Goal: Communication & Community: Ask a question

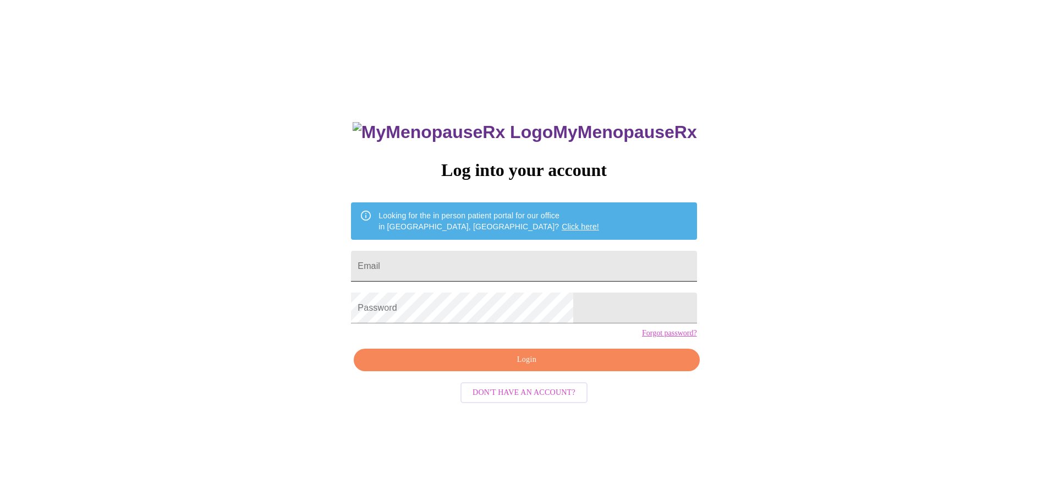
click at [519, 261] on input "Email" at bounding box center [523, 266] width 345 height 31
type input "[EMAIL_ADDRESS][DOMAIN_NAME]"
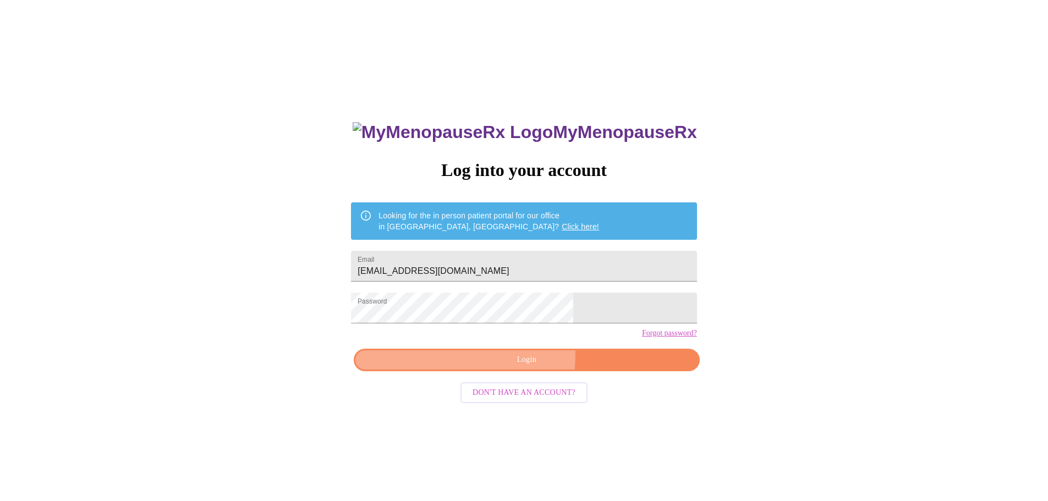
click at [491, 367] on span "Login" at bounding box center [526, 360] width 320 height 14
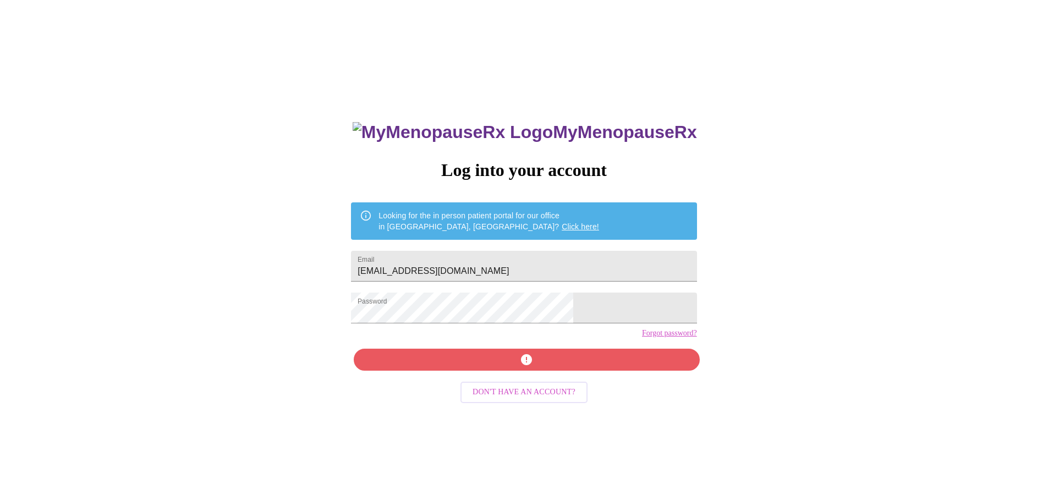
drag, startPoint x: 417, startPoint y: 339, endPoint x: 430, endPoint y: 331, distance: 14.8
click at [417, 338] on div "MyMenopauseRx Log into your account Looking for the in person patient portal fo…" at bounding box center [523, 355] width 367 height 501
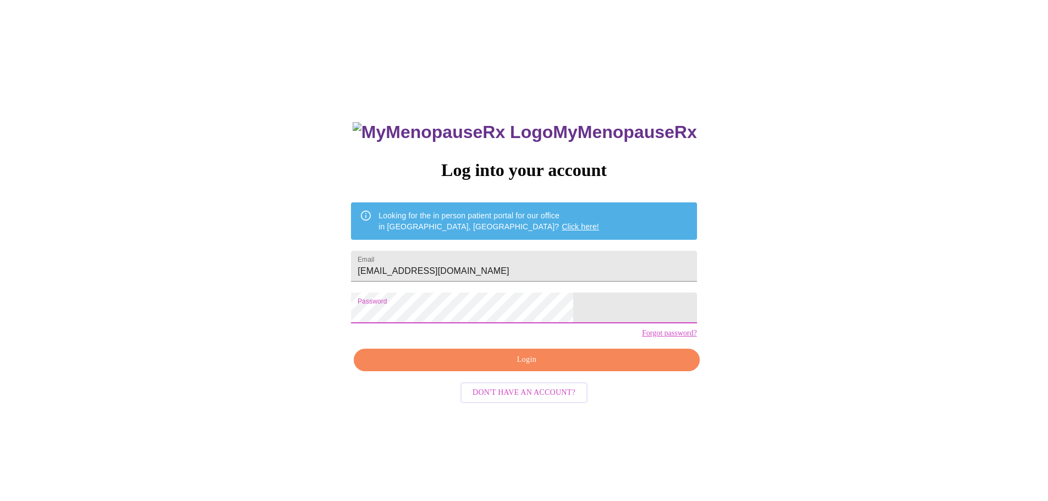
click at [642, 338] on link "Forgot password?" at bounding box center [669, 333] width 55 height 9
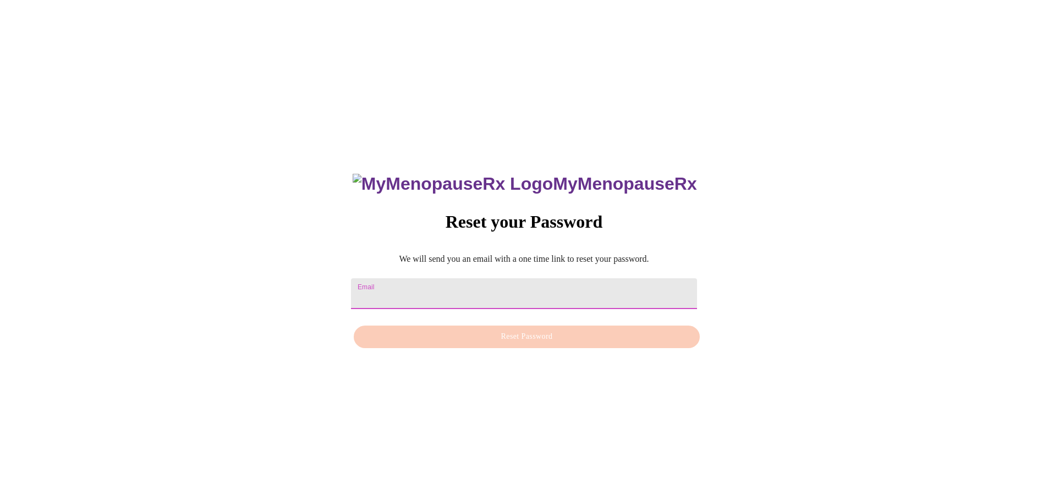
click at [454, 287] on input "Email" at bounding box center [523, 293] width 345 height 31
drag, startPoint x: 892, startPoint y: 284, endPoint x: 897, endPoint y: 219, distance: 65.1
click at [893, 278] on div "MyMenopauseRx Reset your Password We will send you an email with a one time lin…" at bounding box center [523, 254] width 1039 height 501
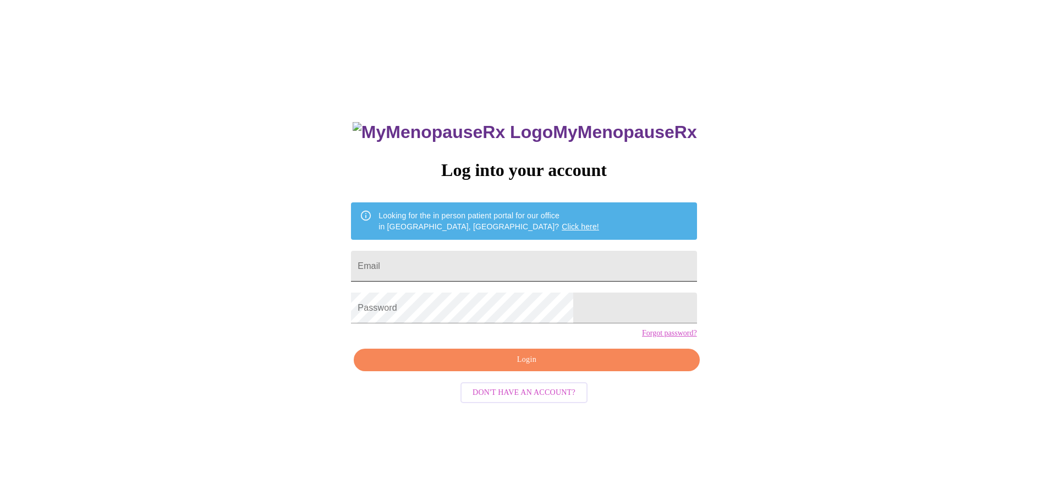
click at [429, 264] on input "Email" at bounding box center [523, 266] width 345 height 31
type input "[EMAIL_ADDRESS][DOMAIN_NAME]"
click at [642, 338] on link "Forgot password?" at bounding box center [669, 333] width 55 height 9
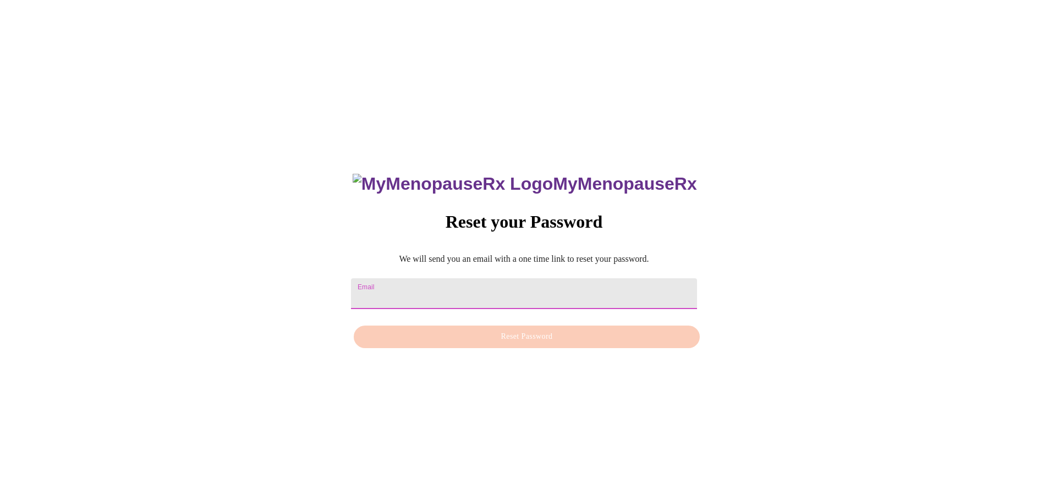
click at [556, 290] on input "Email" at bounding box center [523, 293] width 345 height 31
type input "[EMAIL_ADDRESS][DOMAIN_NAME]"
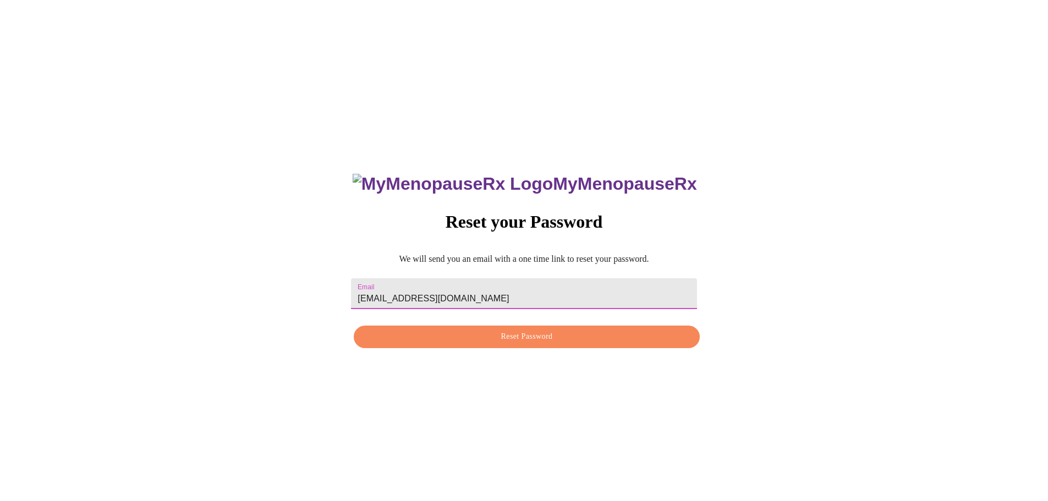
click at [570, 342] on span "Reset Password" at bounding box center [526, 337] width 320 height 14
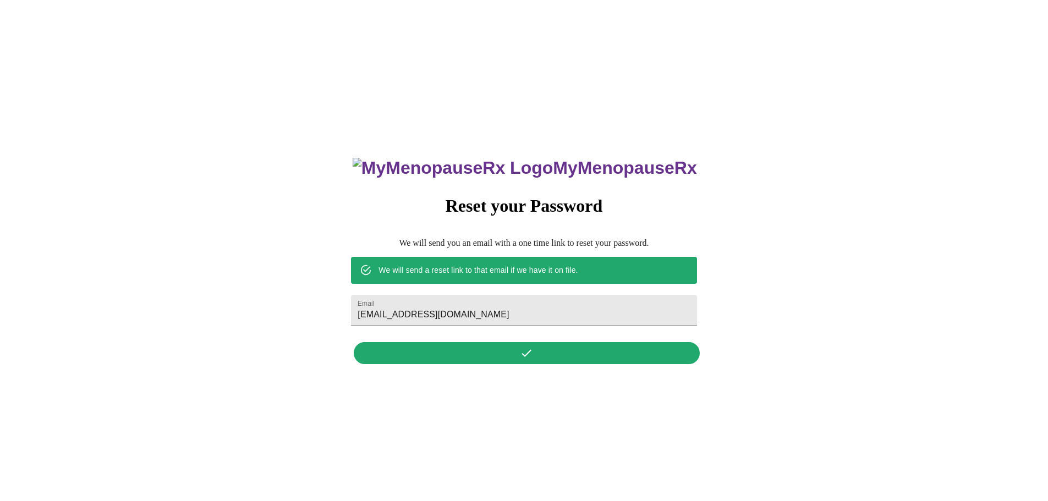
click at [613, 359] on div "MyMenopauseRx Reset your Password We will send you an email with a one time lin…" at bounding box center [523, 254] width 367 height 229
click at [830, 54] on div "MyMenopauseRx Reset your Password We will send you an email with a one time lin…" at bounding box center [523, 254] width 1039 height 501
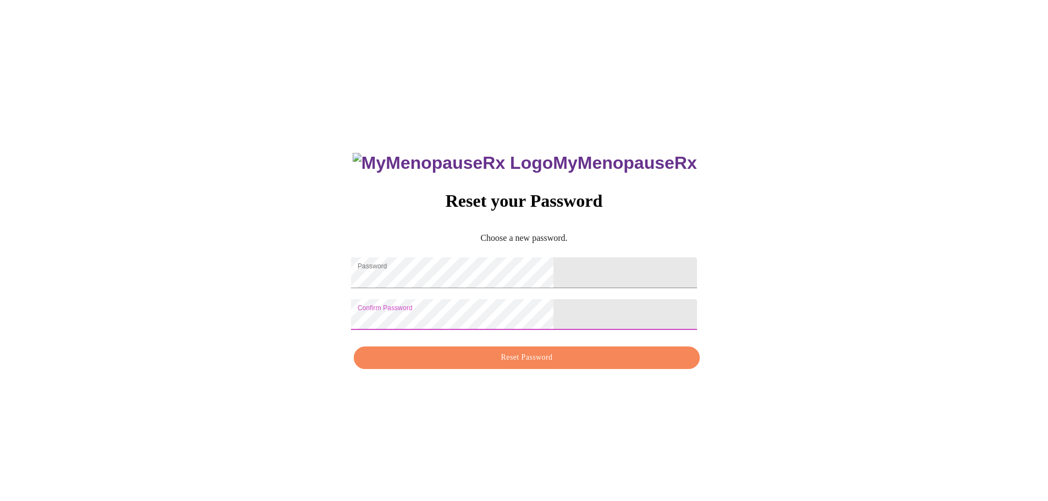
click at [520, 362] on span "Reset Password" at bounding box center [526, 358] width 320 height 14
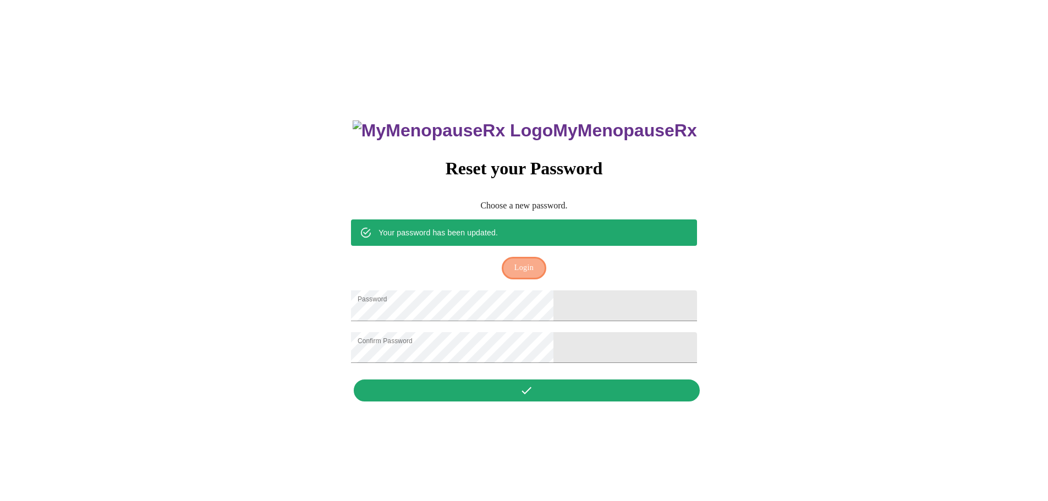
click at [534, 261] on span "Login" at bounding box center [523, 268] width 19 height 14
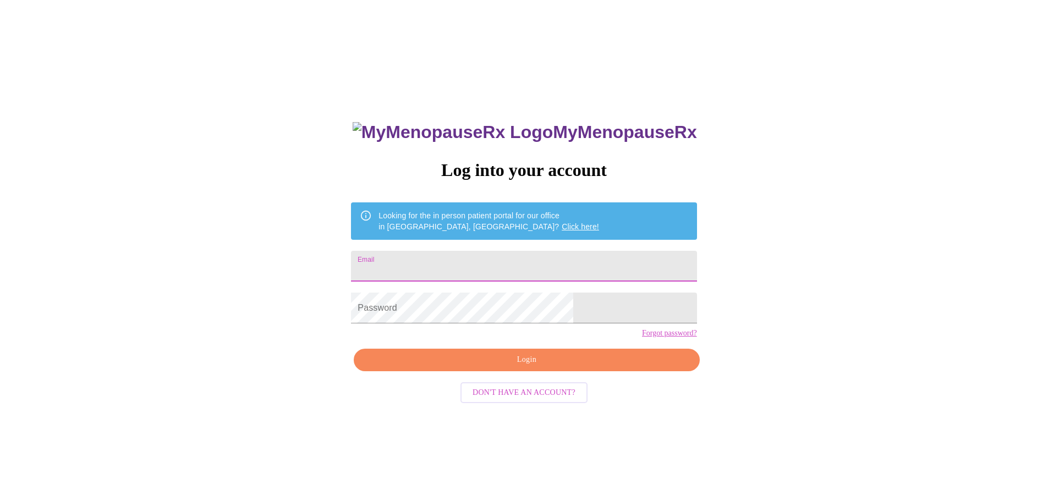
click at [523, 261] on input "Email" at bounding box center [523, 266] width 345 height 31
type input "[EMAIL_ADDRESS][DOMAIN_NAME]"
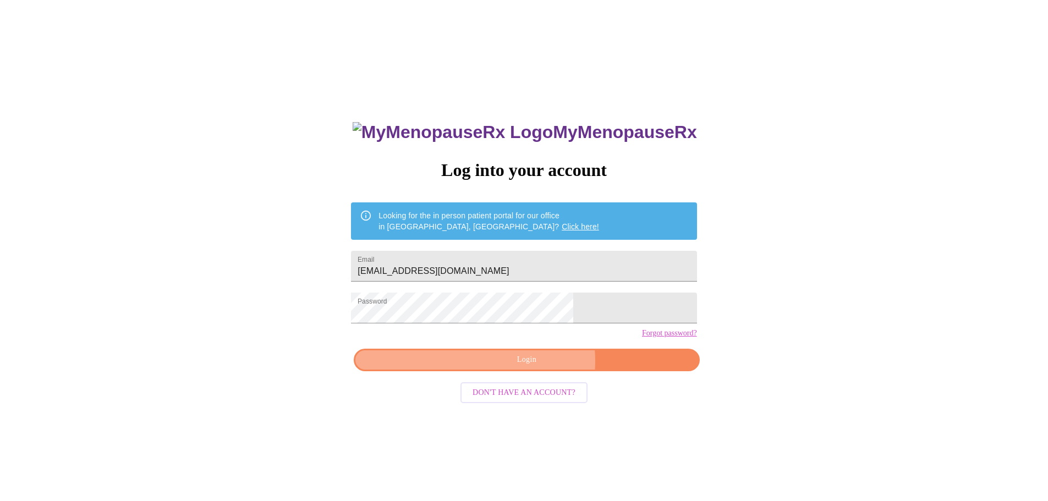
click at [537, 367] on span "Login" at bounding box center [526, 360] width 320 height 14
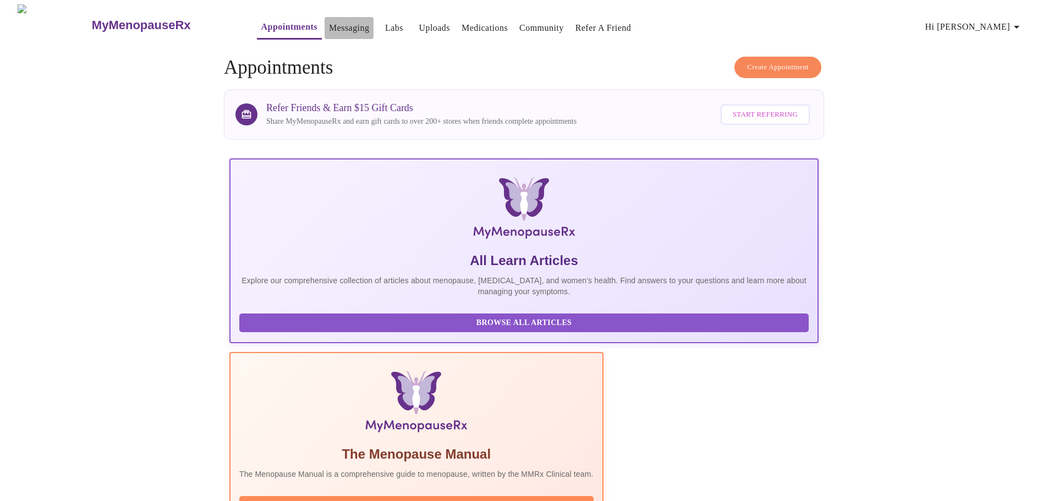
click at [329, 28] on link "Messaging" at bounding box center [349, 27] width 40 height 15
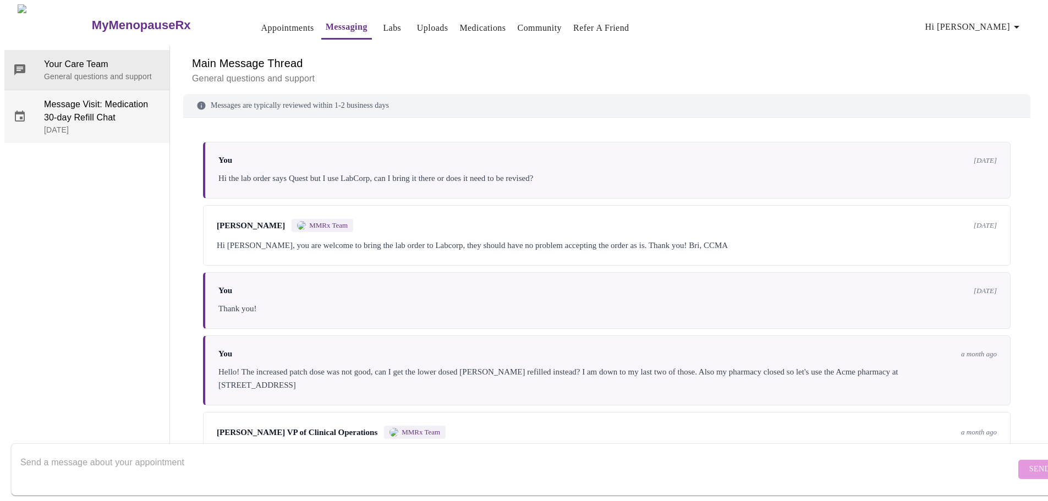
click at [87, 98] on span "Message Visit: Medication 30-day Refill Chat" at bounding box center [102, 111] width 117 height 26
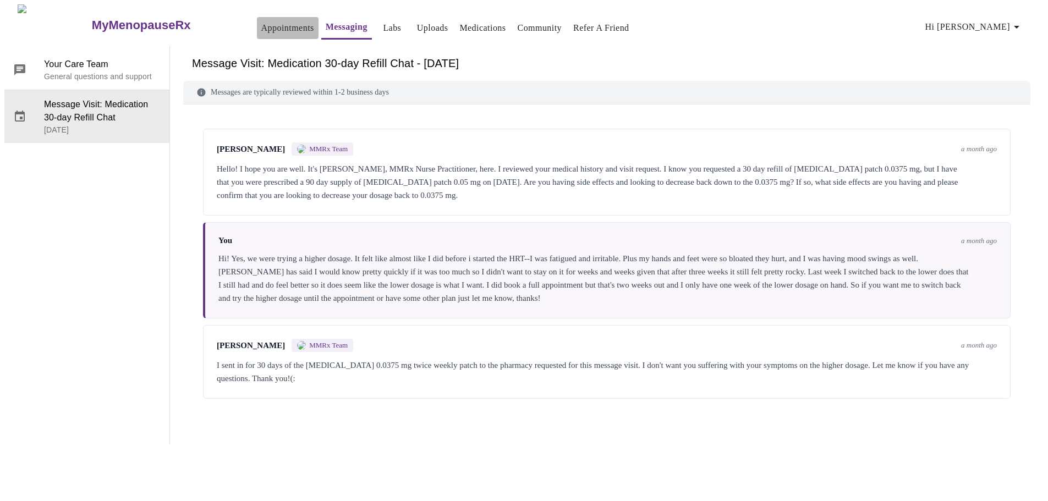
click at [261, 20] on link "Appointments" at bounding box center [287, 27] width 53 height 15
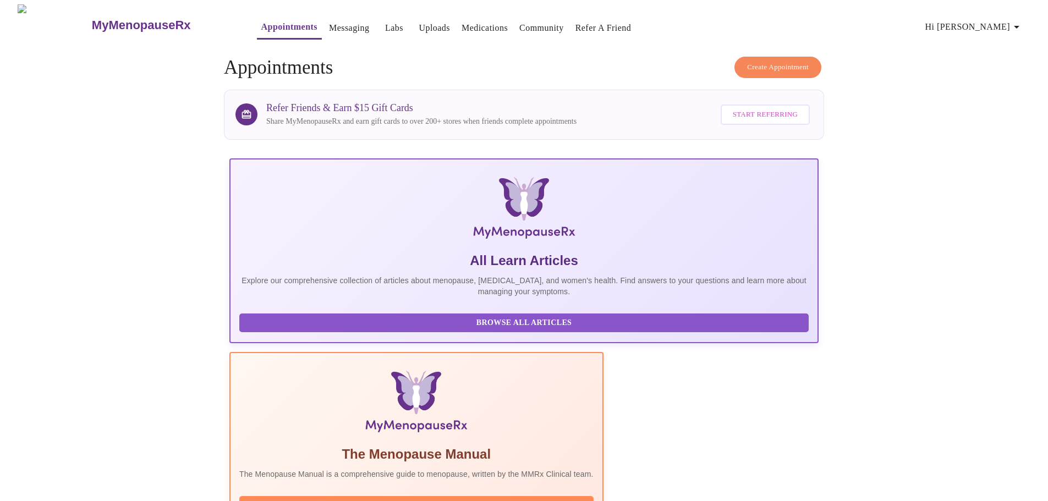
click at [468, 24] on link "Medications" at bounding box center [485, 27] width 46 height 15
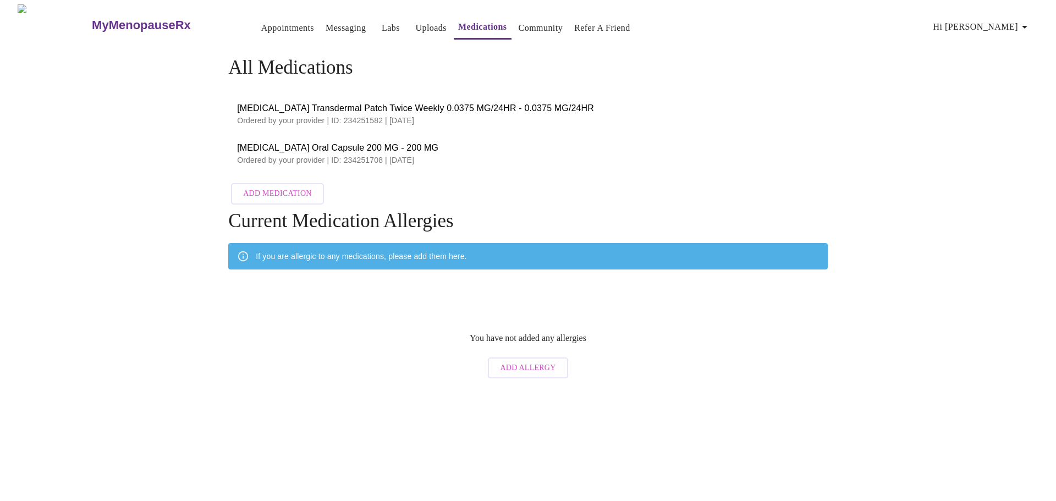
click at [415, 25] on link "Uploads" at bounding box center [430, 27] width 31 height 15
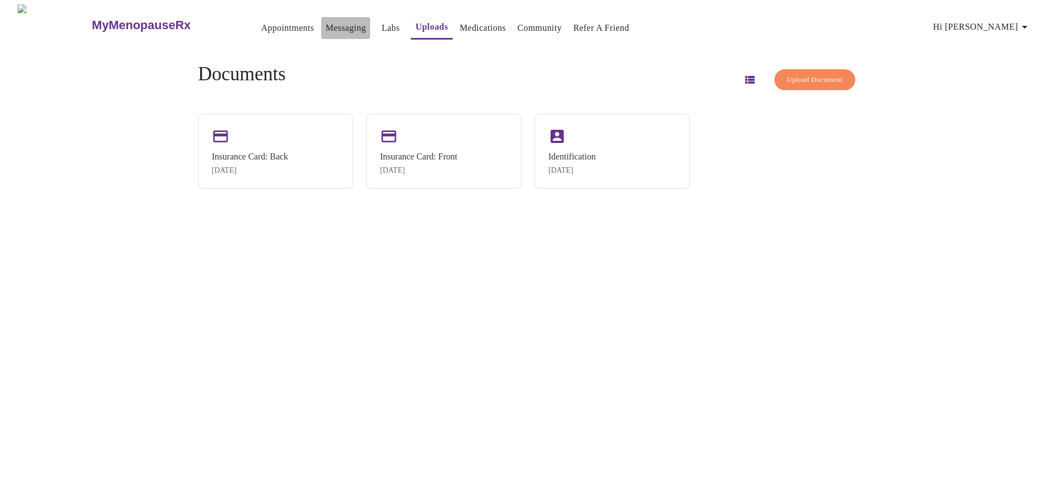
click at [326, 22] on link "Messaging" at bounding box center [346, 27] width 40 height 15
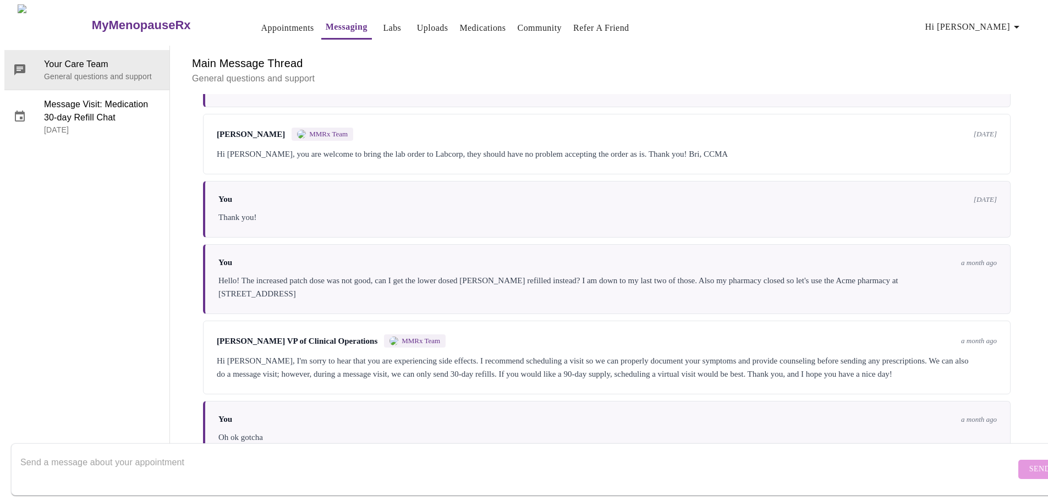
scroll to position [41, 0]
click at [214, 455] on textarea "Send a message about your appointment" at bounding box center [517, 469] width 995 height 35
type textarea "I"
type textarea "Hi, I had an appt on 8/14 and my pharmacy hasn't received the prescription for …"
click at [1029, 463] on span "Send" at bounding box center [1039, 470] width 21 height 14
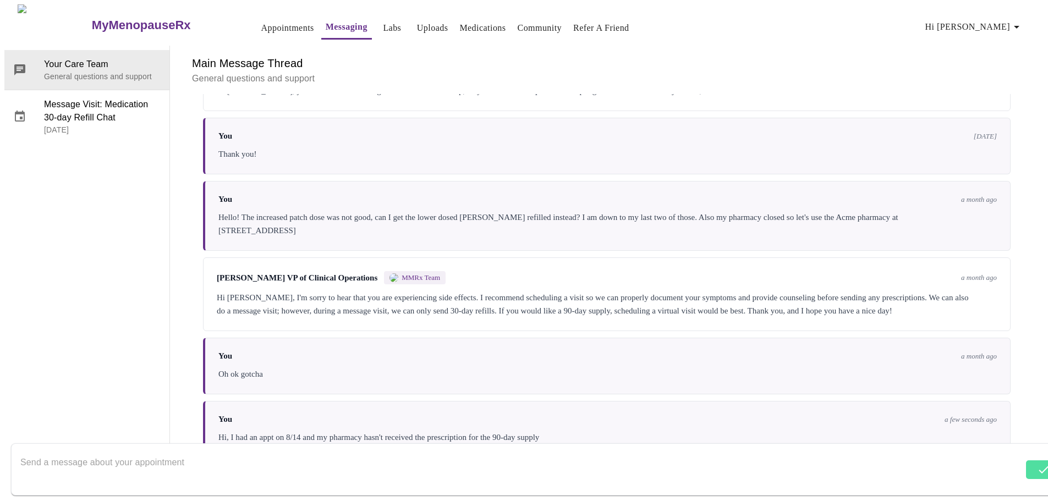
scroll to position [189, 0]
